Goal: Check status: Check status

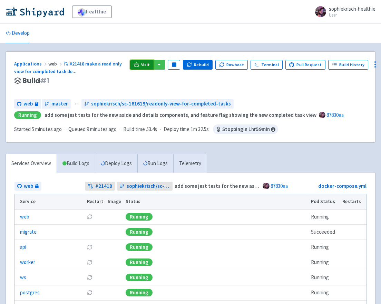
click at [144, 66] on span "Visit" at bounding box center [145, 65] width 9 height 6
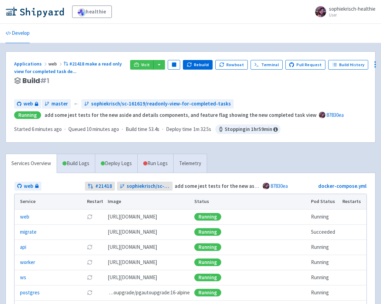
click at [91, 87] on div "Applications web #21418 make a read only view for completed task de ... Build #…" at bounding box center [69, 77] width 110 height 34
click at [152, 163] on link "Run Logs" at bounding box center [155, 163] width 36 height 19
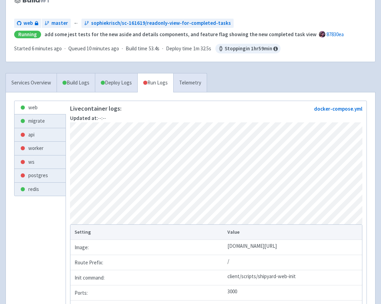
scroll to position [81, 0]
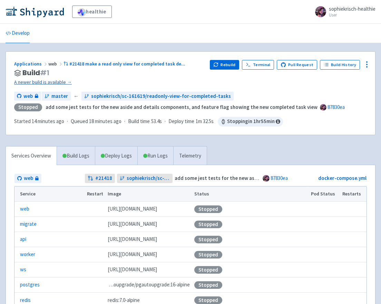
click at [58, 81] on link "A newer build is available →" at bounding box center [109, 82] width 190 height 8
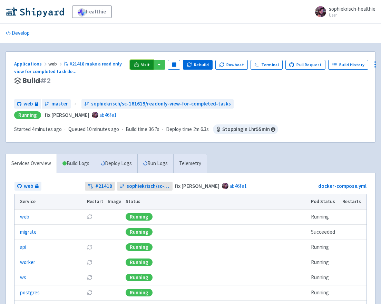
click at [142, 64] on span "Visit" at bounding box center [145, 65] width 9 height 6
